Goal: Register for event/course

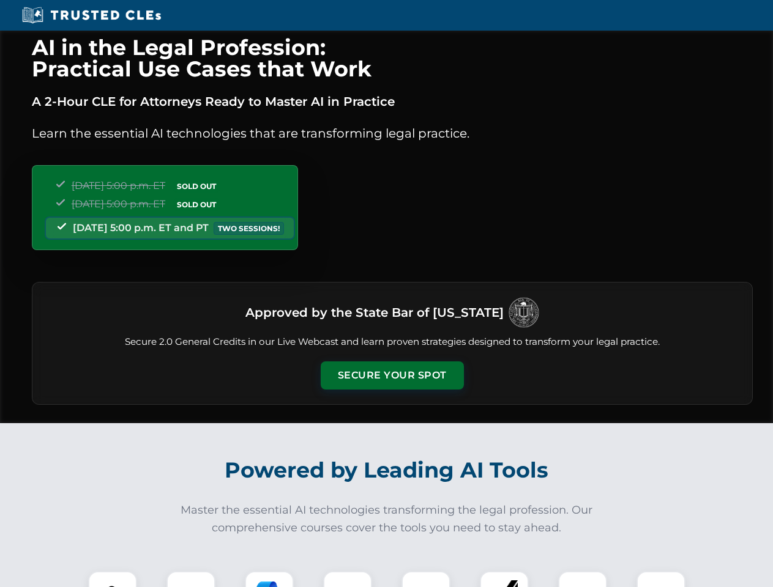
click at [392, 376] on button "Secure Your Spot" at bounding box center [392, 376] width 143 height 28
click at [113, 580] on img at bounding box center [112, 595] width 35 height 35
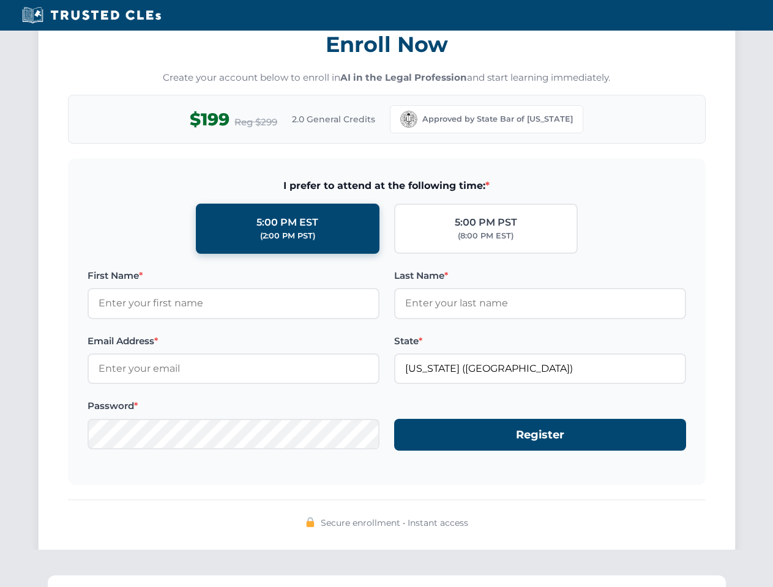
click at [191, 580] on div "AI in the Legal Profession: Practical Use Cases that Work A 2-Hour CLE for Atto…" at bounding box center [386, 401] width 773 height 2863
